Goal: Check status: Check status

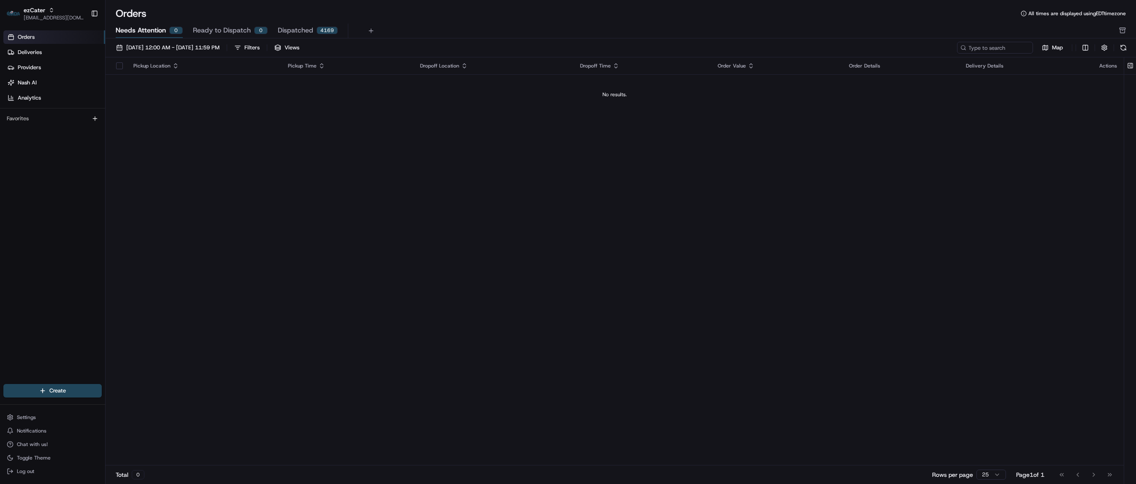
click at [141, 31] on span "Needs Attention" at bounding box center [141, 30] width 50 height 10
click at [142, 43] on button "[DATE] 12:00 AM - [DATE] 11:59 PM" at bounding box center [167, 48] width 111 height 12
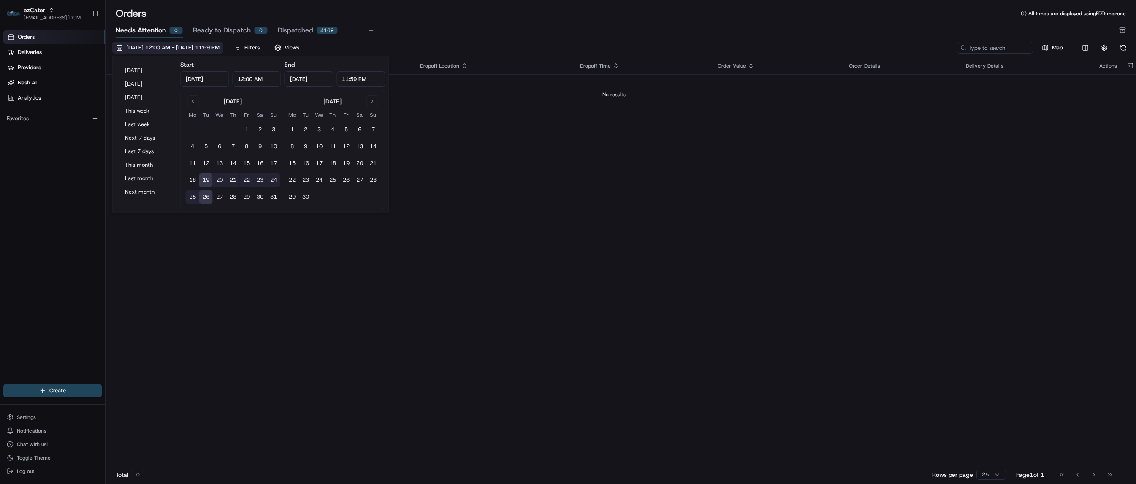
type input "[DATE]"
type input "12:00 AM"
type input "[DATE]"
type input "11:59 PM"
click at [142, 137] on button "Next 7 days" at bounding box center [146, 138] width 51 height 12
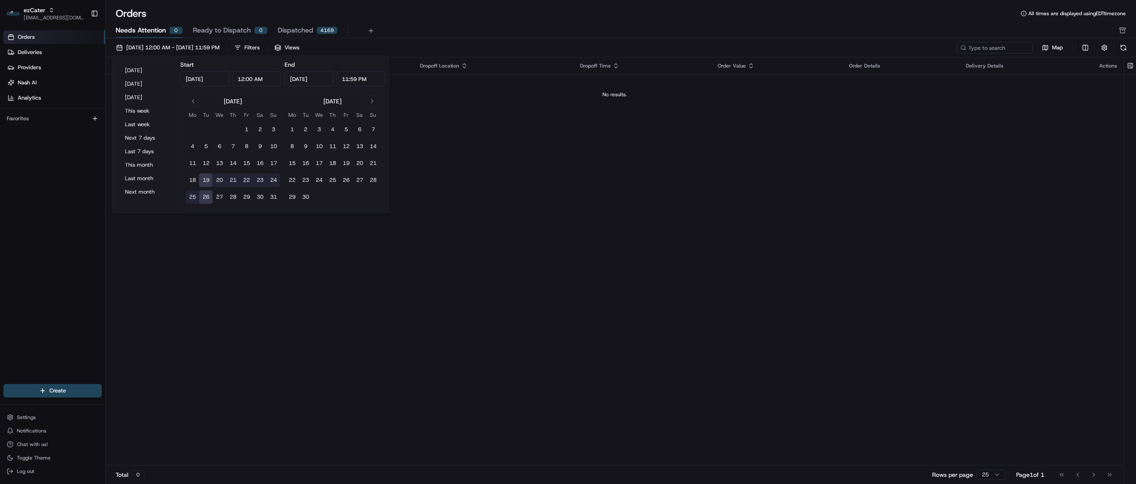
click at [649, 172] on div "Pickup Location Pickup Time Dropoff Location Dropoff Time Order Value Order Det…" at bounding box center [615, 261] width 1018 height 408
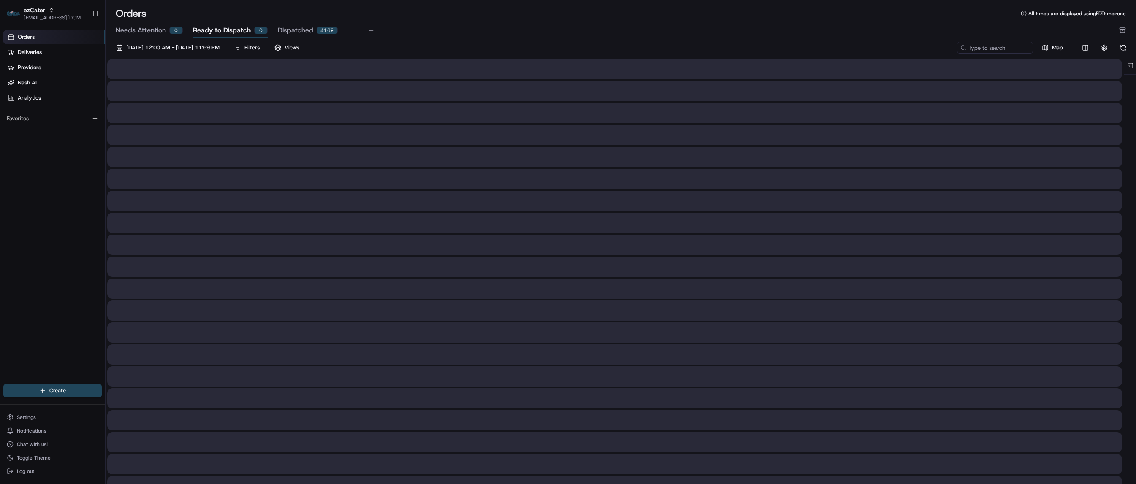
click at [222, 30] on span "Ready to Dispatch" at bounding box center [222, 30] width 58 height 10
click at [154, 31] on span "Needs Attention" at bounding box center [141, 30] width 50 height 10
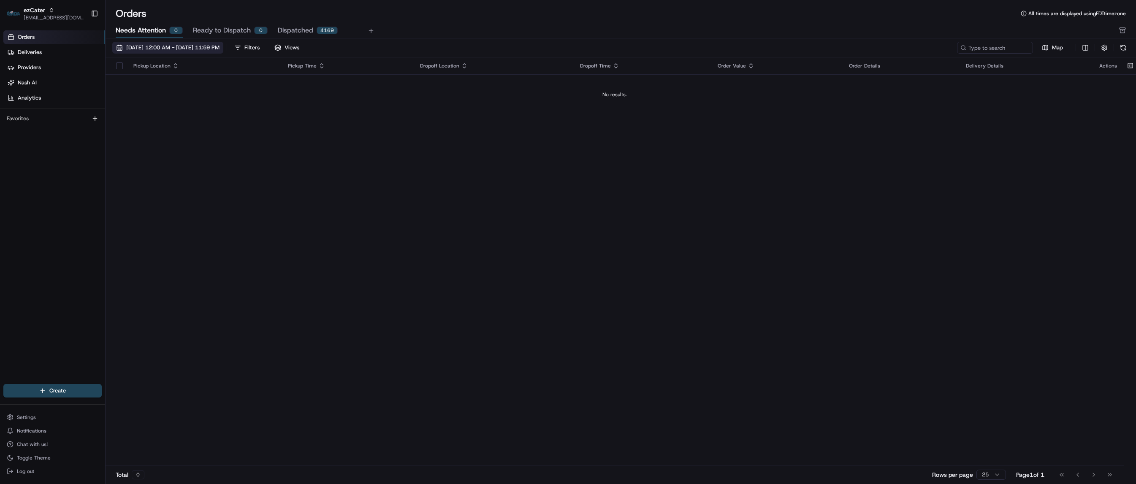
click at [154, 45] on span "[DATE] 12:00 AM - [DATE] 11:59 PM" at bounding box center [172, 48] width 93 height 8
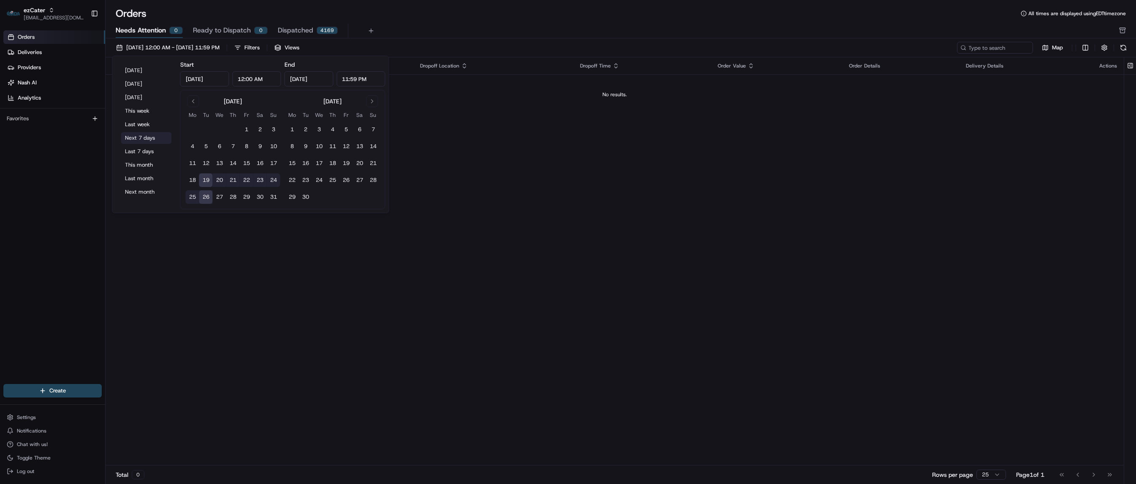
click at [142, 140] on button "Next 7 days" at bounding box center [146, 138] width 51 height 12
click at [685, 247] on div "Pickup Location Pickup Time Dropoff Location Dropoff Time Order Value Order Det…" at bounding box center [615, 261] width 1018 height 408
